Goal: Information Seeking & Learning: Check status

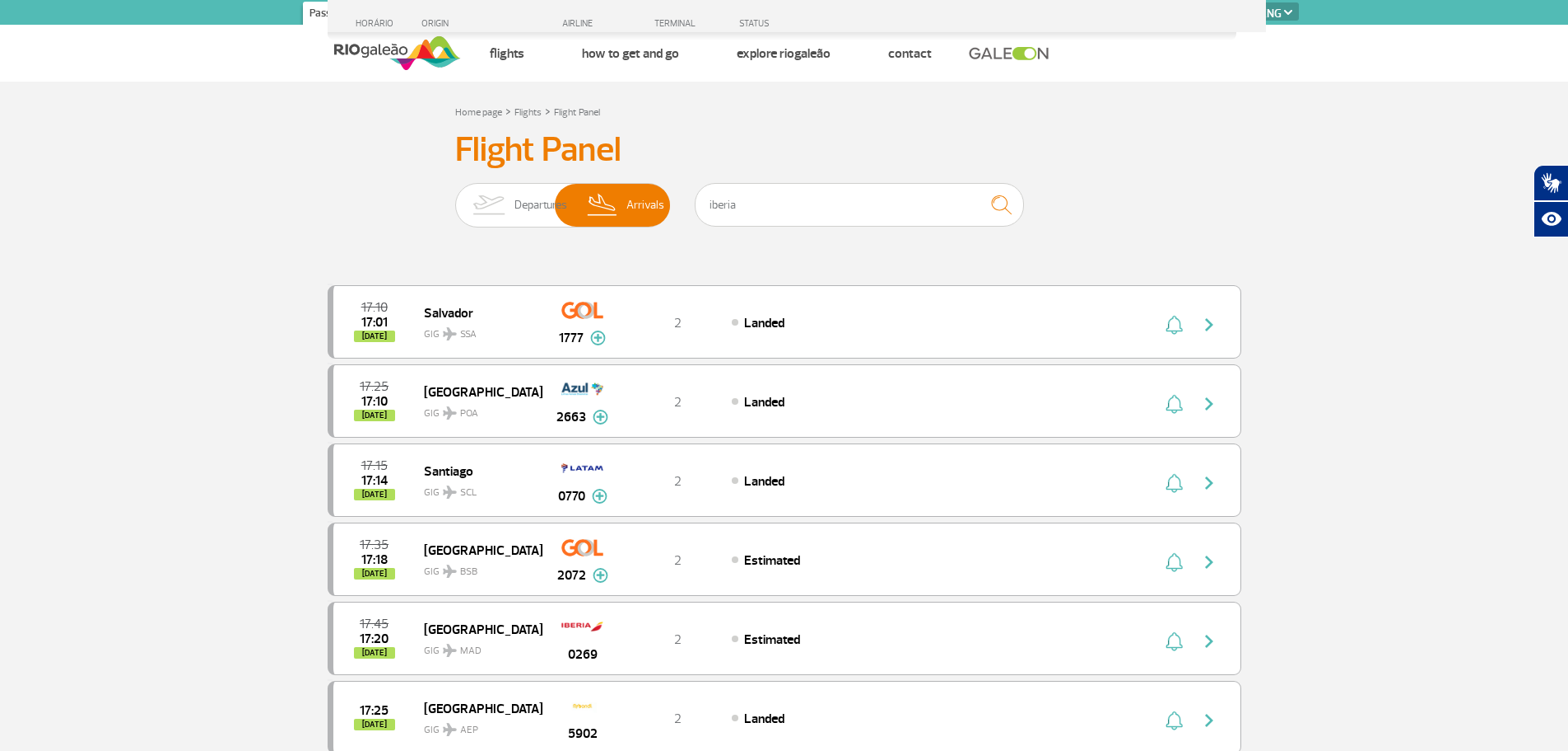
select select "en"
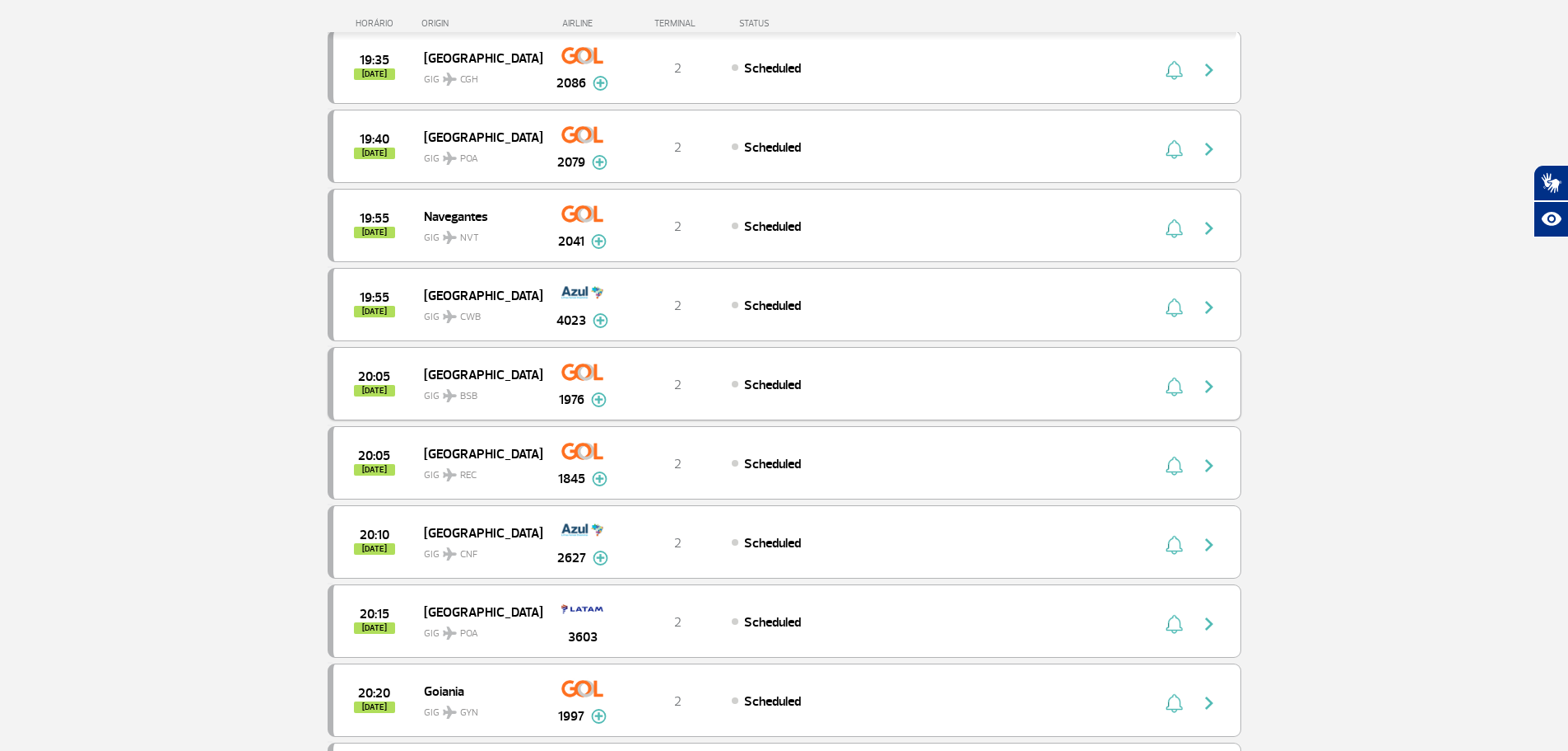
scroll to position [2314, 0]
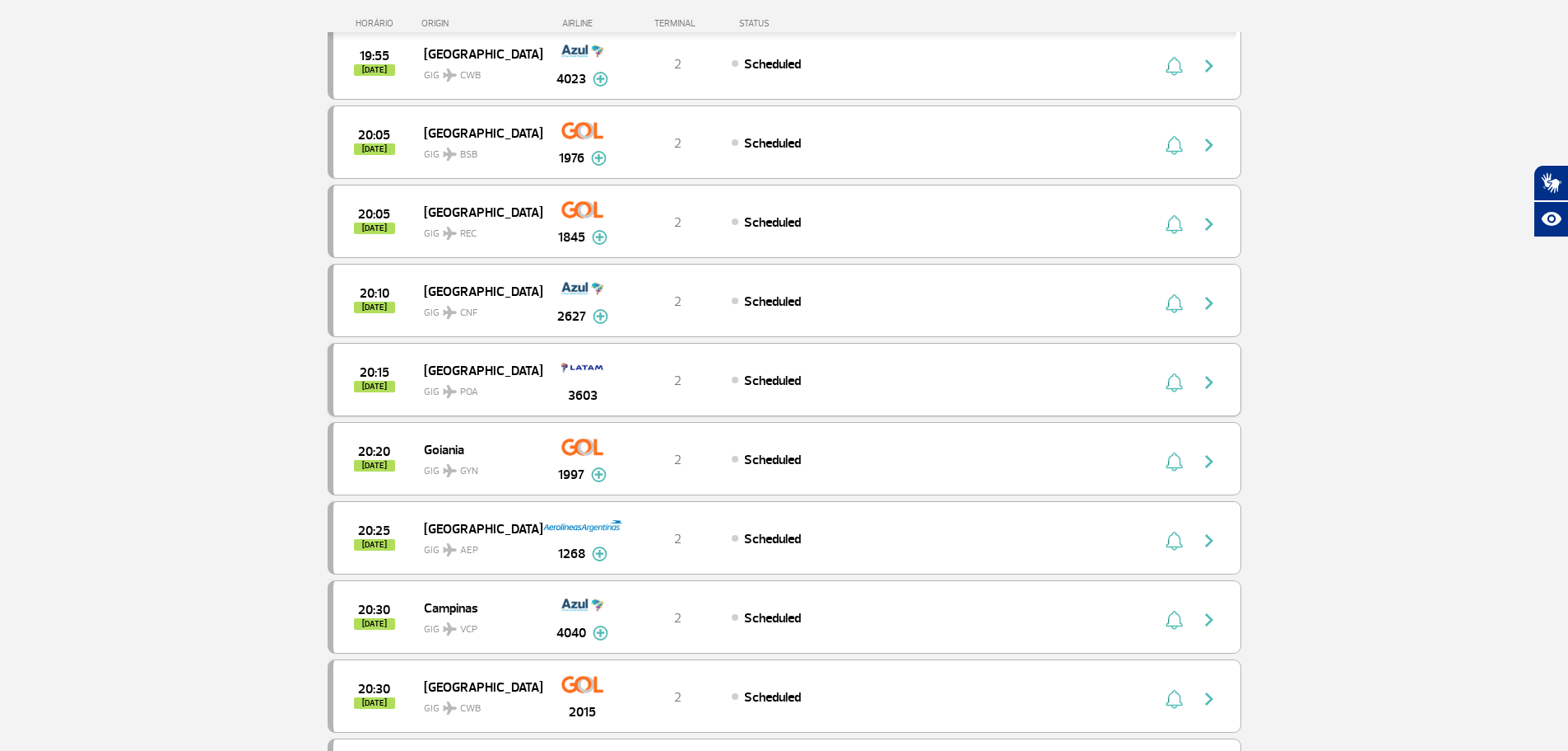
scroll to position [2479, 0]
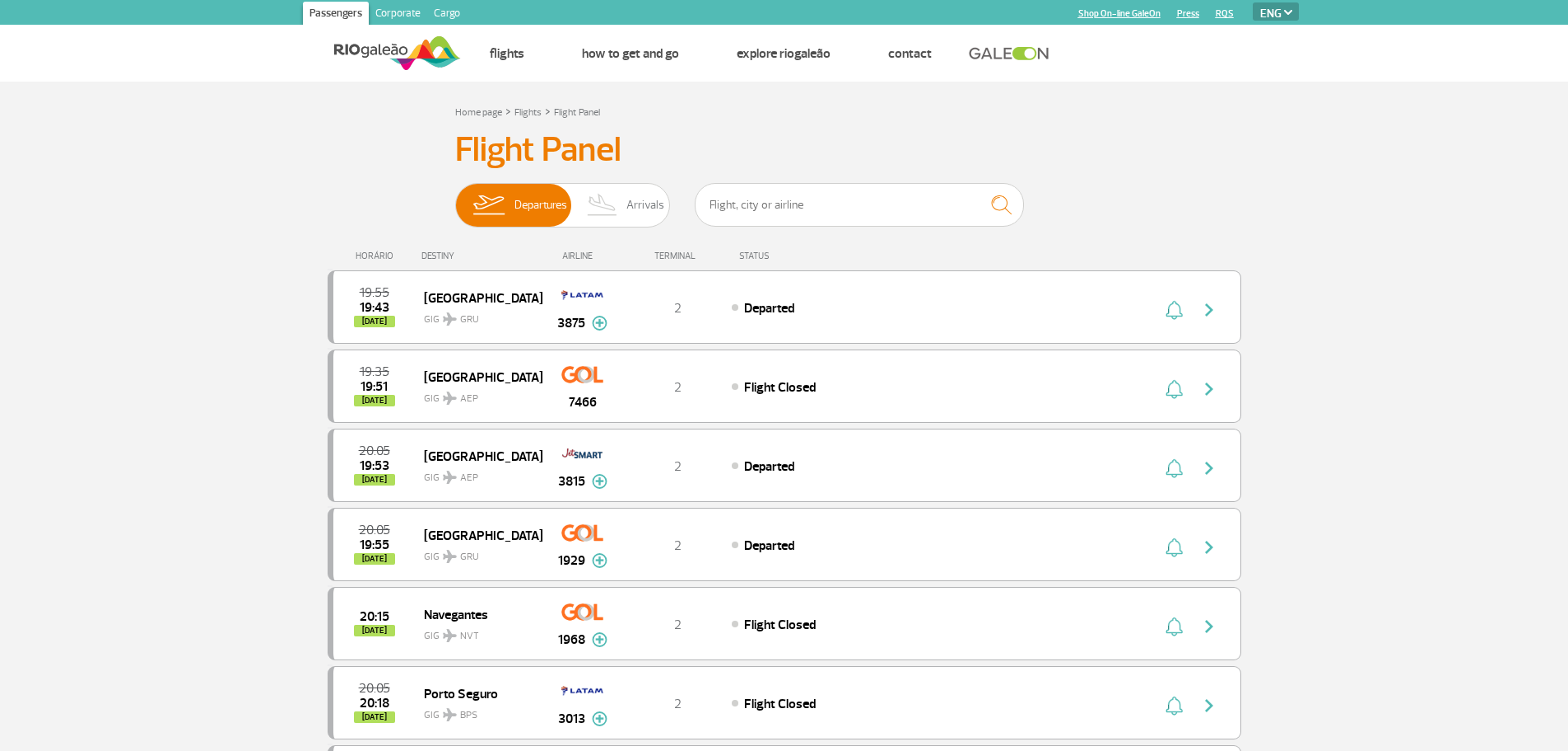
select select "en"
click at [605, 203] on img at bounding box center [603, 205] width 49 height 43
click at [455, 197] on input "Departures Arrivals" at bounding box center [455, 197] width 0 height 0
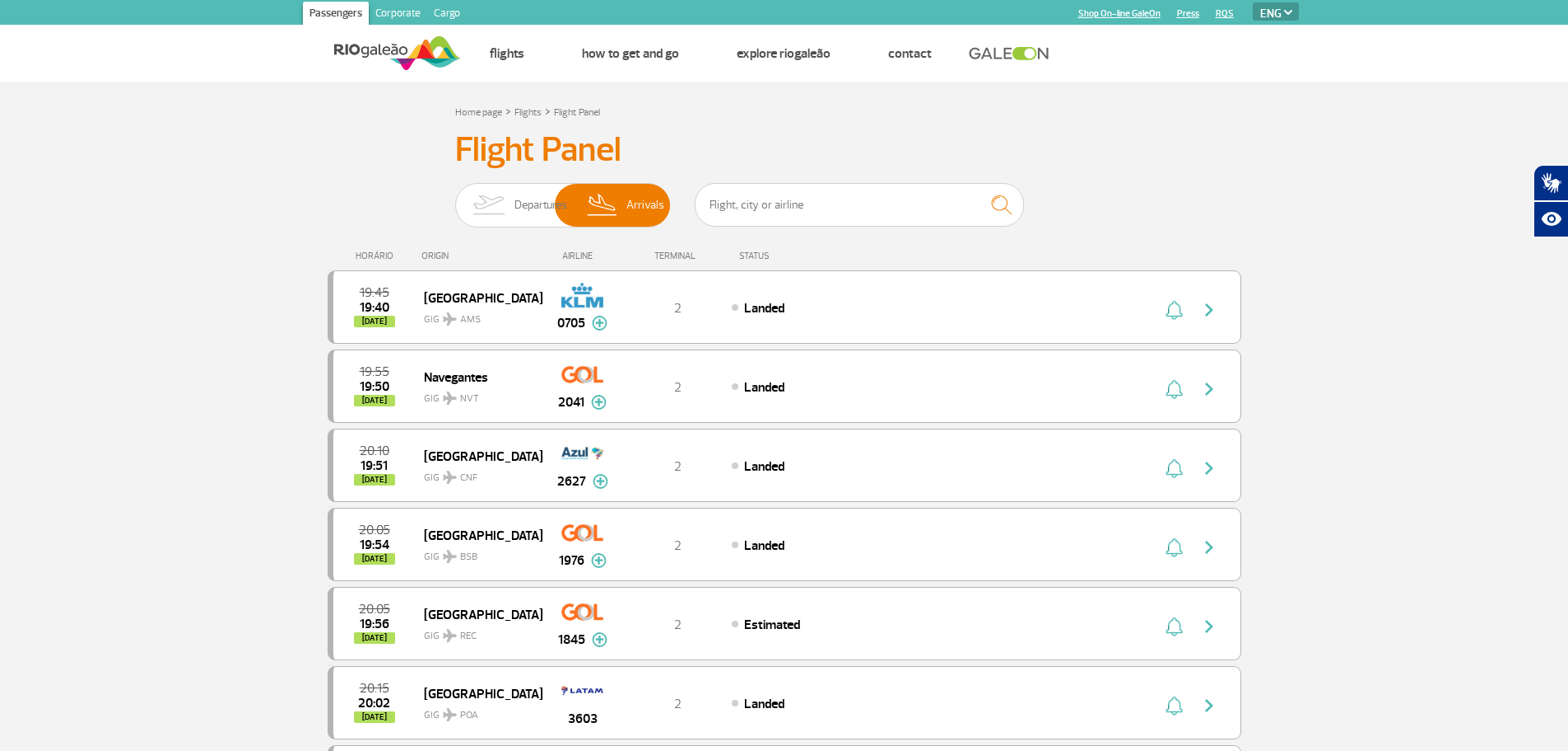
drag, startPoint x: 158, startPoint y: 243, endPoint x: 169, endPoint y: 225, distance: 21.1
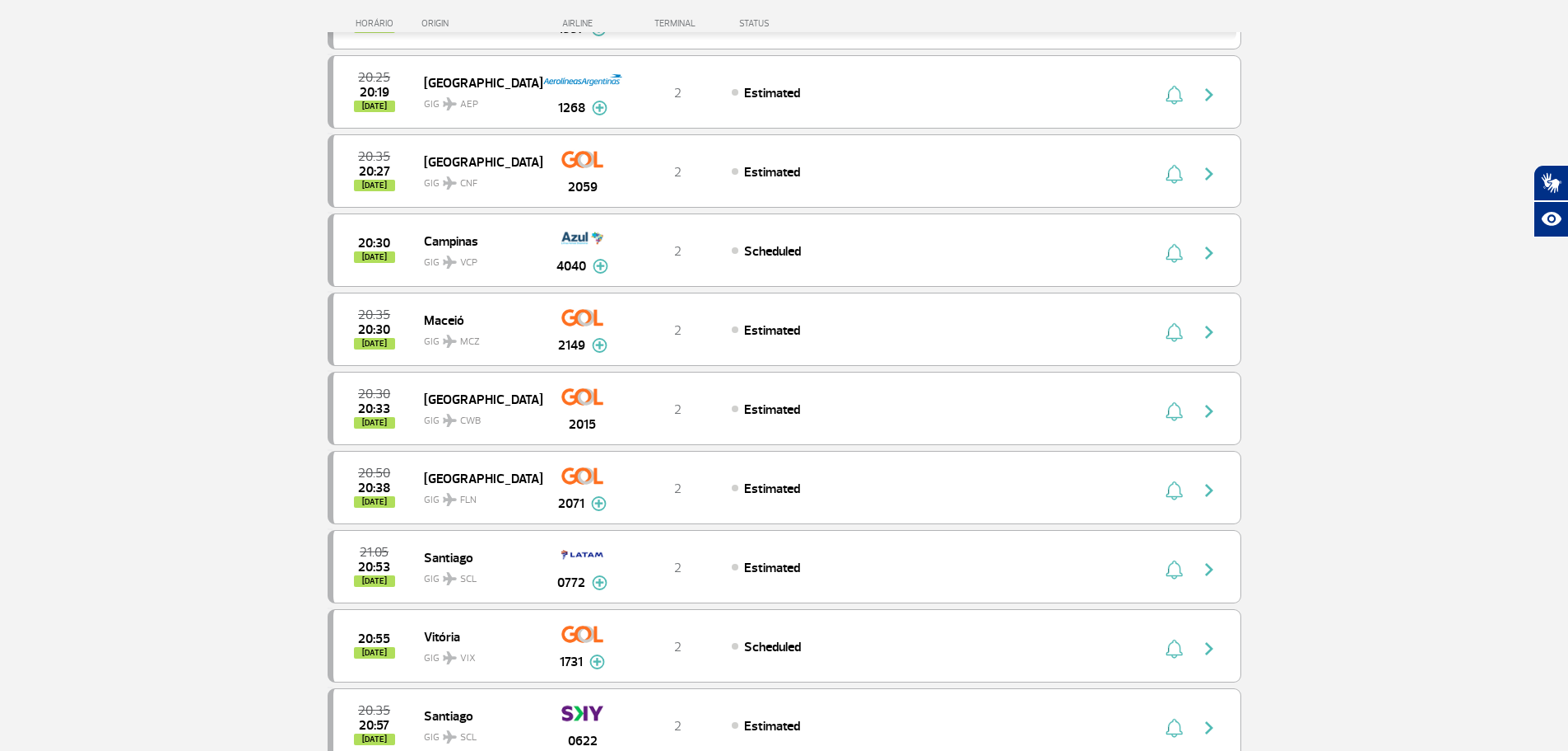
scroll to position [824, 0]
